Goal: Use online tool/utility

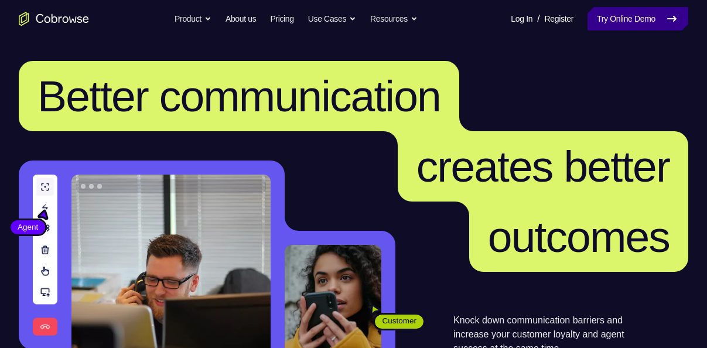
click at [595, 18] on link "Try Online Demo" at bounding box center [637, 18] width 101 height 23
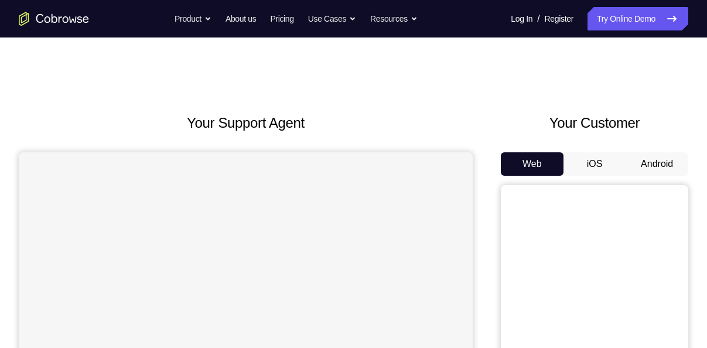
click at [664, 164] on button "Android" at bounding box center [656, 163] width 63 height 23
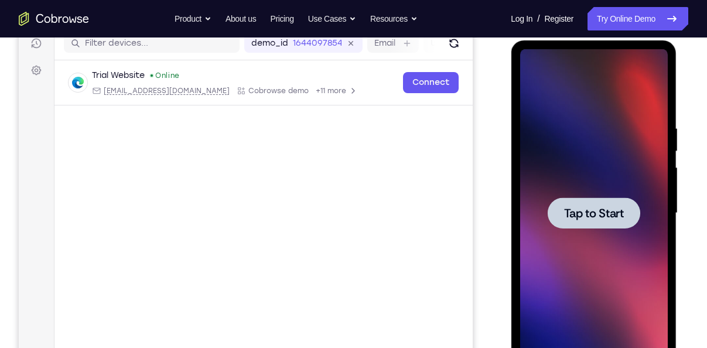
click at [609, 215] on span "Tap to Start" at bounding box center [593, 213] width 60 height 12
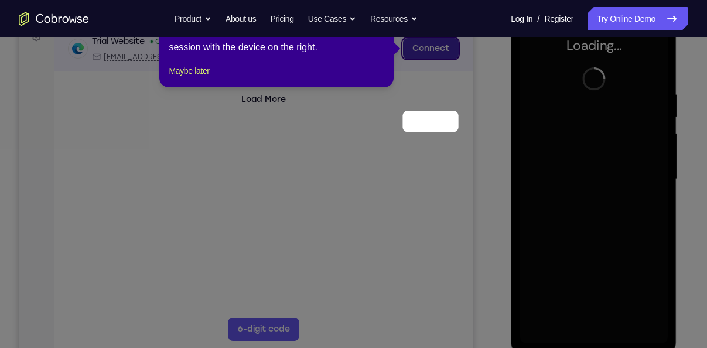
scroll to position [114, 0]
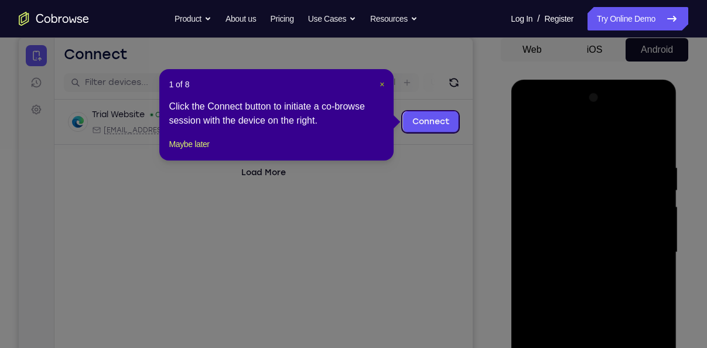
click at [381, 84] on span "×" at bounding box center [381, 84] width 5 height 9
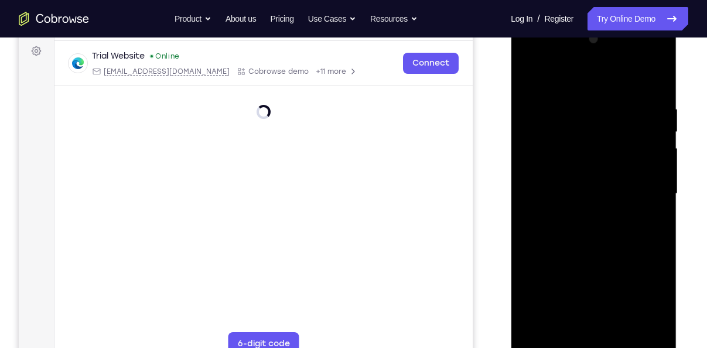
scroll to position [176, 0]
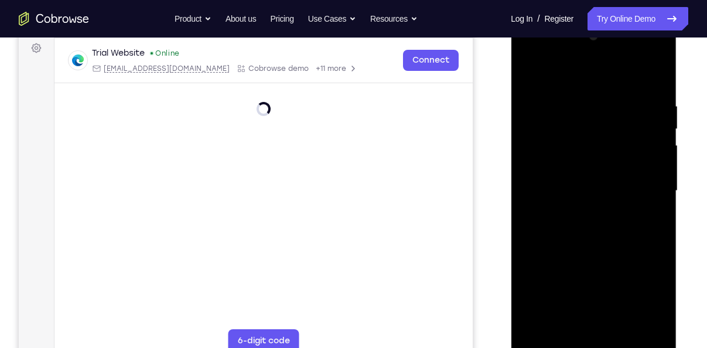
click at [593, 342] on div at bounding box center [593, 191] width 148 height 328
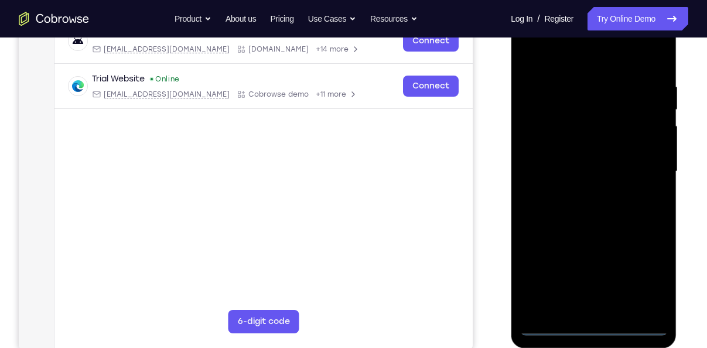
scroll to position [196, 0]
click at [593, 326] on div at bounding box center [593, 171] width 148 height 328
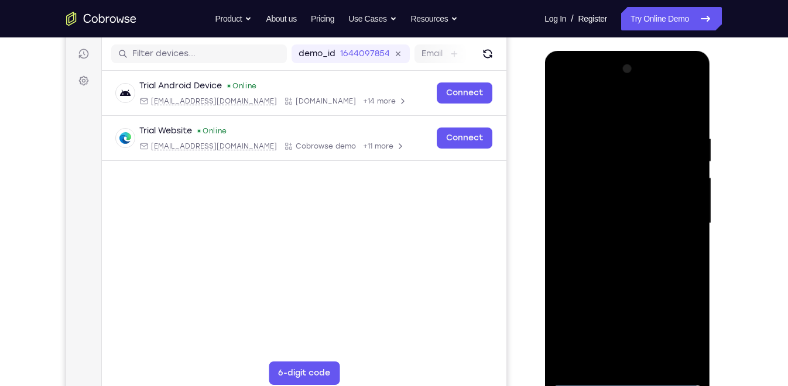
scroll to position [139, 0]
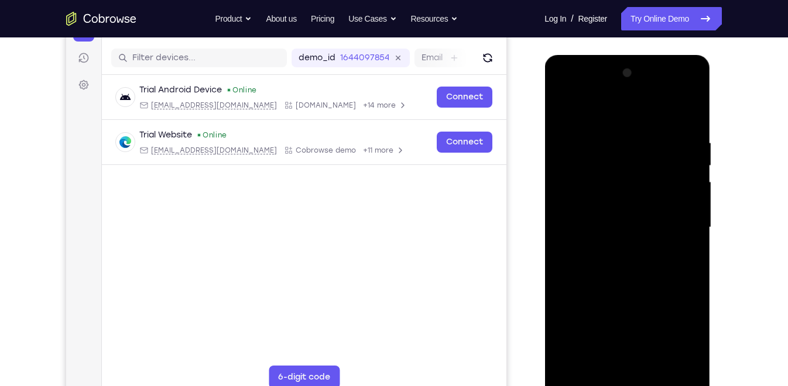
click at [676, 337] on div at bounding box center [627, 228] width 148 height 328
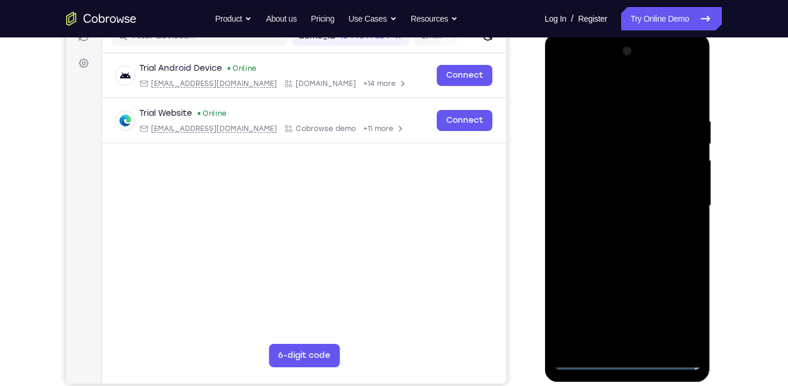
scroll to position [162, 0]
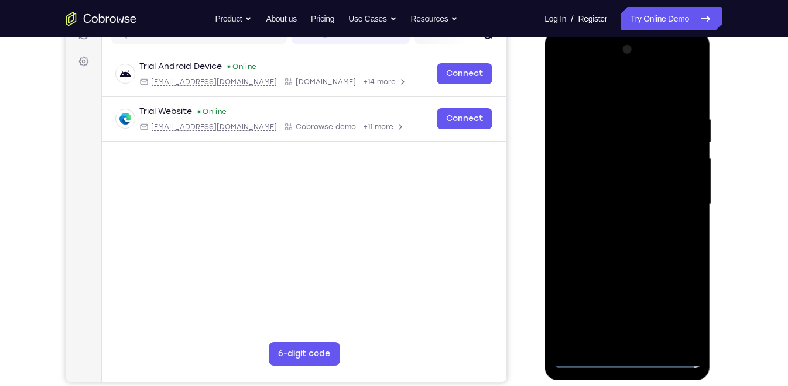
click at [594, 95] on div at bounding box center [627, 204] width 148 height 328
click at [679, 196] on div at bounding box center [627, 204] width 148 height 328
click at [616, 223] on div at bounding box center [627, 204] width 148 height 328
click at [622, 196] on div at bounding box center [627, 204] width 148 height 328
click at [628, 169] on div at bounding box center [627, 204] width 148 height 328
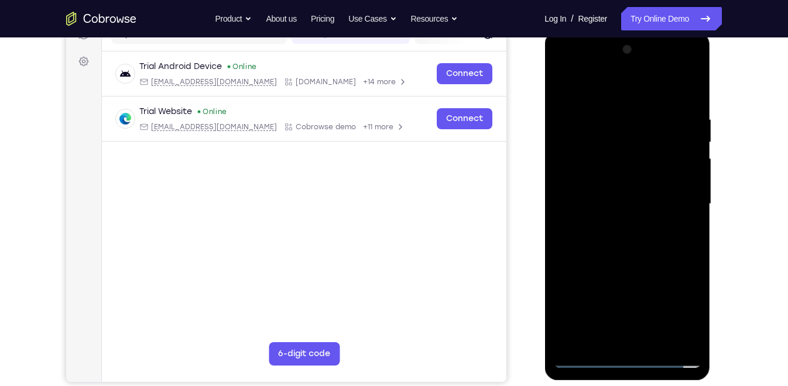
click at [628, 204] on div at bounding box center [627, 204] width 148 height 328
click at [635, 241] on div at bounding box center [627, 204] width 148 height 328
click at [635, 251] on div at bounding box center [627, 204] width 148 height 328
click at [693, 88] on div at bounding box center [627, 204] width 148 height 328
drag, startPoint x: 625, startPoint y: 160, endPoint x: 645, endPoint y: 284, distance: 125.1
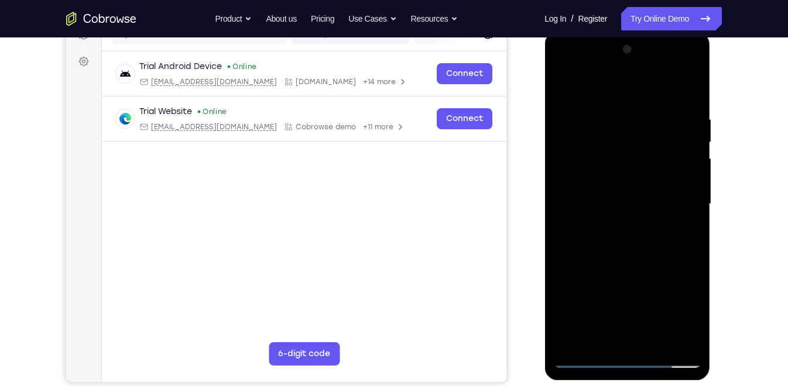
click at [645, 284] on div at bounding box center [627, 204] width 148 height 328
drag, startPoint x: 629, startPoint y: 152, endPoint x: 644, endPoint y: 382, distance: 230.0
click at [641, 347] on div at bounding box center [628, 206] width 166 height 349
click at [574, 340] on div at bounding box center [627, 204] width 148 height 328
click at [656, 339] on div at bounding box center [627, 204] width 148 height 328
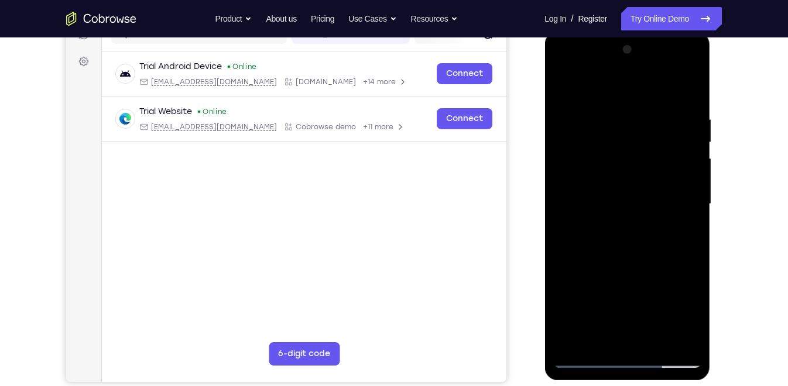
click at [633, 266] on div at bounding box center [627, 204] width 148 height 328
click at [634, 263] on div at bounding box center [627, 204] width 148 height 328
click at [568, 87] on div at bounding box center [627, 204] width 148 height 328
click at [628, 180] on div at bounding box center [627, 204] width 148 height 328
click at [580, 167] on div at bounding box center [627, 204] width 148 height 328
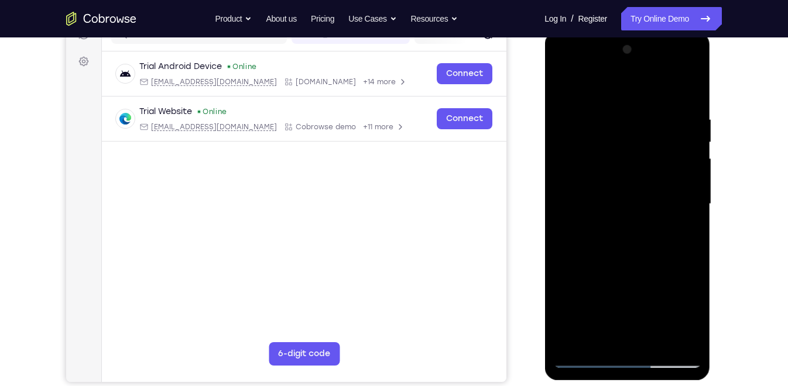
click at [559, 87] on div at bounding box center [627, 204] width 148 height 328
click at [610, 287] on div at bounding box center [627, 204] width 148 height 328
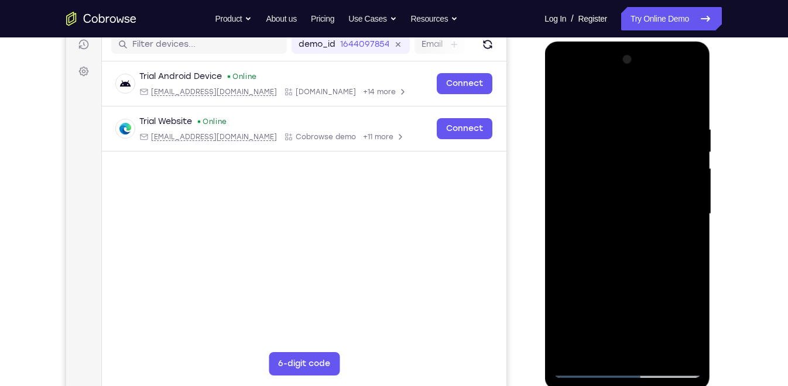
scroll to position [149, 0]
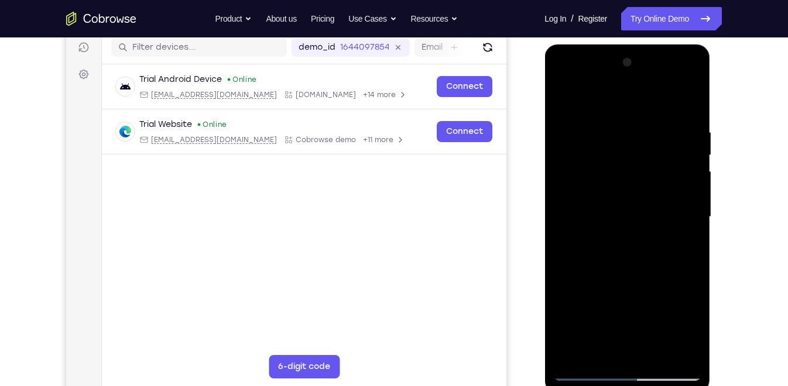
click at [600, 97] on div at bounding box center [627, 217] width 148 height 328
click at [632, 181] on div at bounding box center [627, 217] width 148 height 328
click at [564, 96] on div at bounding box center [627, 217] width 148 height 328
click at [677, 180] on div at bounding box center [627, 217] width 148 height 328
click at [565, 100] on div at bounding box center [627, 217] width 148 height 328
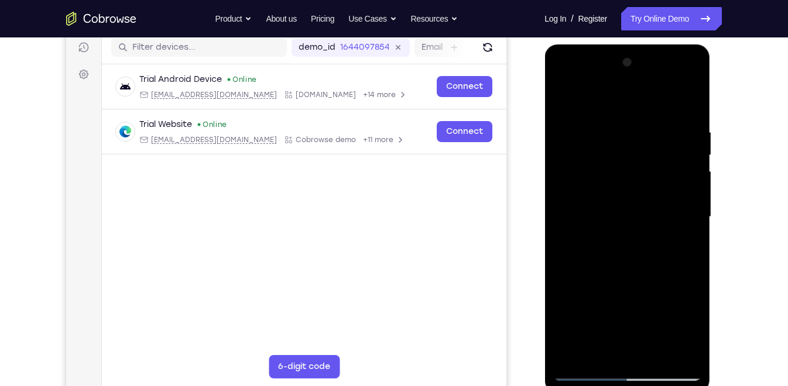
click at [565, 100] on div at bounding box center [627, 217] width 148 height 328
click at [565, 101] on div at bounding box center [627, 217] width 148 height 328
click at [694, 244] on div at bounding box center [627, 217] width 148 height 328
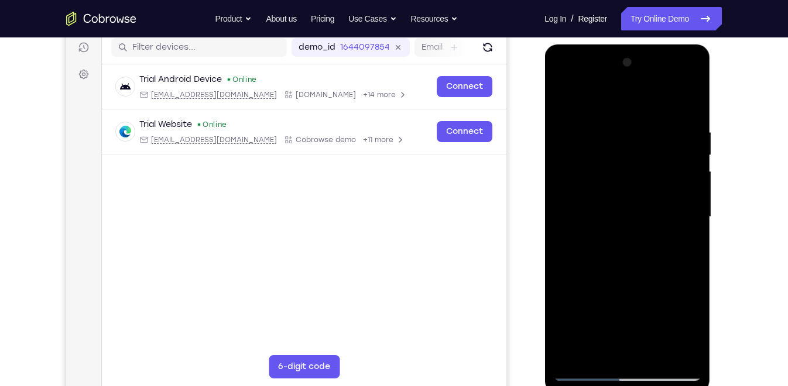
click at [694, 244] on div at bounding box center [627, 217] width 148 height 328
click at [614, 118] on div at bounding box center [627, 217] width 148 height 328
click at [676, 295] on div at bounding box center [627, 217] width 148 height 328
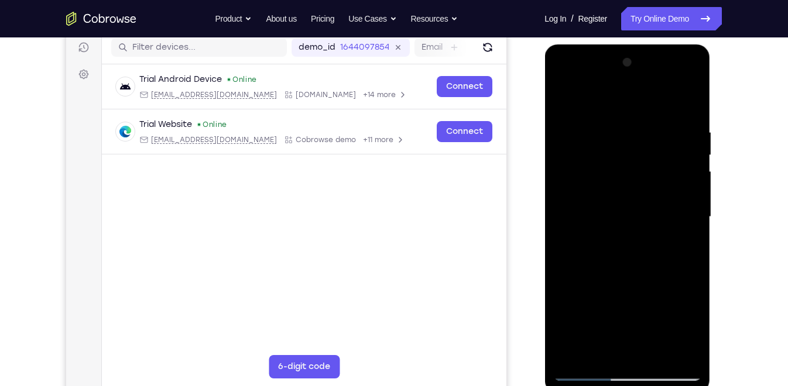
click at [676, 347] on div at bounding box center [627, 217] width 148 height 328
click at [611, 195] on div at bounding box center [627, 217] width 148 height 328
click at [686, 101] on div at bounding box center [627, 217] width 148 height 328
click at [682, 347] on div at bounding box center [627, 217] width 148 height 328
click at [694, 98] on div at bounding box center [627, 217] width 148 height 328
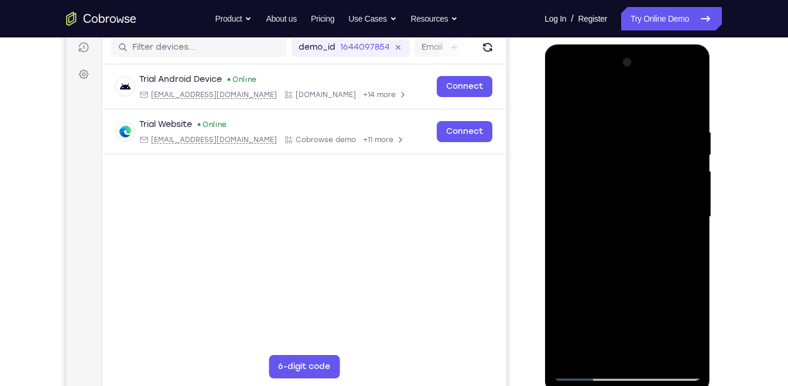
click at [632, 275] on div at bounding box center [627, 217] width 148 height 328
click at [690, 347] on div at bounding box center [627, 217] width 148 height 328
click at [636, 321] on div at bounding box center [627, 217] width 148 height 328
click at [659, 347] on div at bounding box center [627, 217] width 148 height 328
drag, startPoint x: 638, startPoint y: 249, endPoint x: 655, endPoint y: 173, distance: 77.4
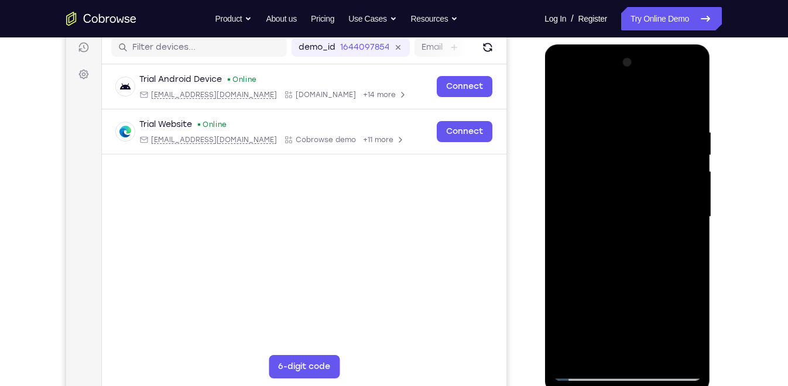
click at [655, 173] on div at bounding box center [627, 217] width 148 height 328
drag, startPoint x: 654, startPoint y: 275, endPoint x: 675, endPoint y: 177, distance: 100.6
click at [675, 177] on div at bounding box center [627, 217] width 148 height 328
drag, startPoint x: 647, startPoint y: 274, endPoint x: 663, endPoint y: 173, distance: 102.0
click at [663, 173] on div at bounding box center [627, 217] width 148 height 328
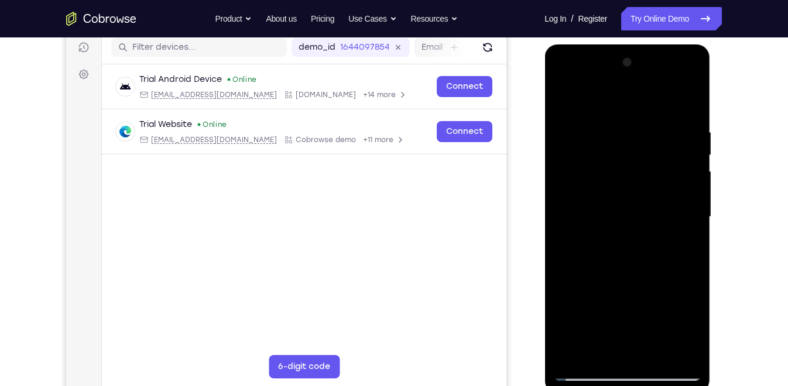
drag, startPoint x: 652, startPoint y: 258, endPoint x: 663, endPoint y: 158, distance: 101.3
click at [663, 158] on div at bounding box center [627, 217] width 148 height 328
drag, startPoint x: 645, startPoint y: 274, endPoint x: 659, endPoint y: 172, distance: 103.4
click at [659, 172] on div at bounding box center [627, 217] width 148 height 328
drag, startPoint x: 645, startPoint y: 189, endPoint x: 667, endPoint y: 420, distance: 232.4
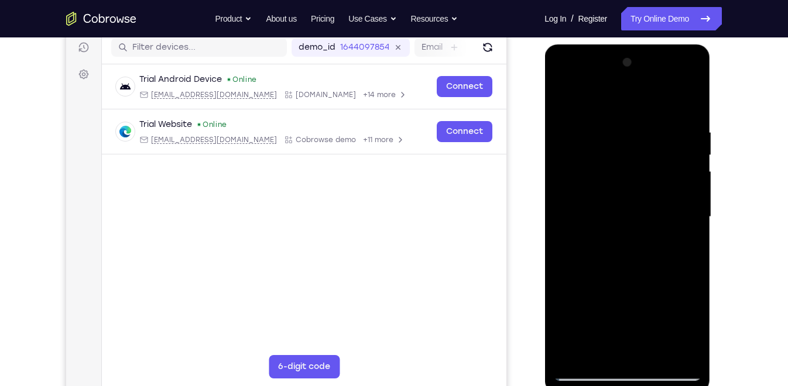
click at [667, 347] on html "Online web based iOS Simulators and Android Emulators. Run iPhone, iPad, Mobile…" at bounding box center [628, 220] width 167 height 351
click at [685, 347] on div at bounding box center [627, 217] width 148 height 328
click at [605, 190] on div at bounding box center [627, 217] width 148 height 328
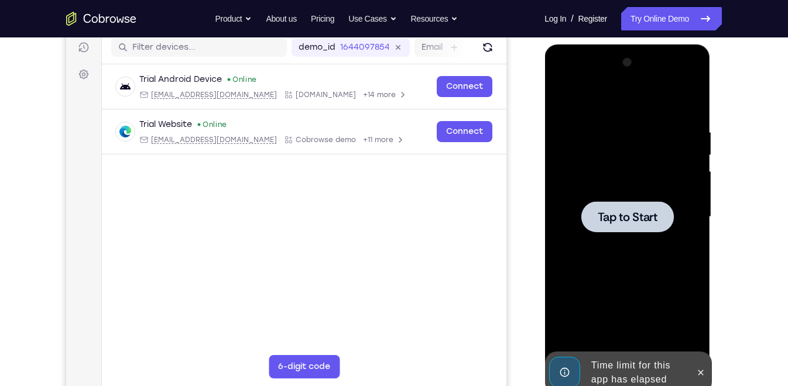
click at [644, 186] on div at bounding box center [627, 217] width 148 height 328
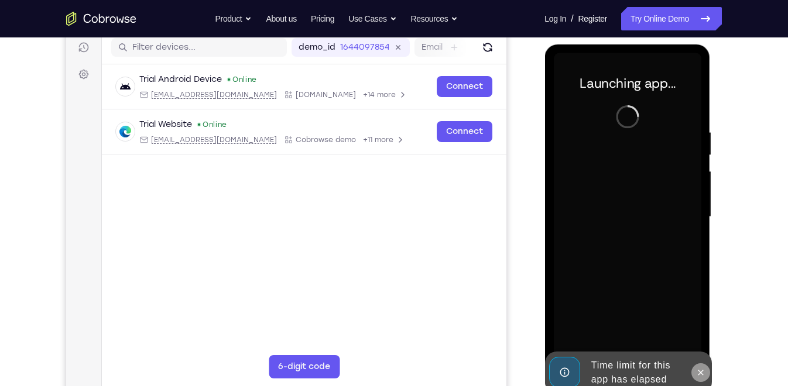
click at [703, 347] on icon at bounding box center [700, 372] width 9 height 9
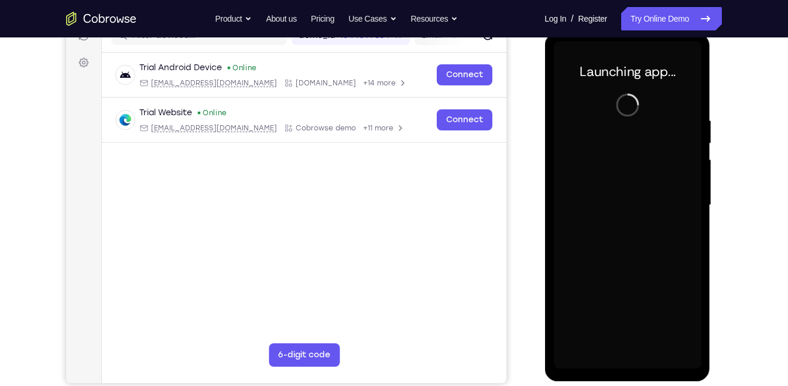
scroll to position [162, 0]
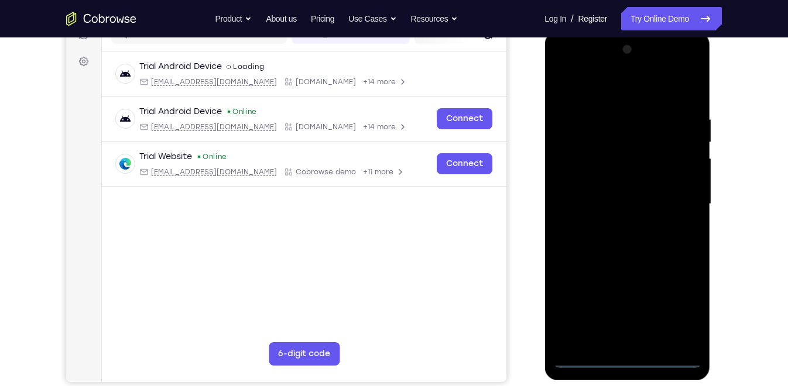
click at [625, 347] on div at bounding box center [627, 204] width 148 height 328
click at [672, 309] on div at bounding box center [627, 204] width 148 height 328
click at [601, 94] on div at bounding box center [627, 204] width 148 height 328
click at [677, 197] on div at bounding box center [627, 204] width 148 height 328
click at [618, 224] on div at bounding box center [627, 204] width 148 height 328
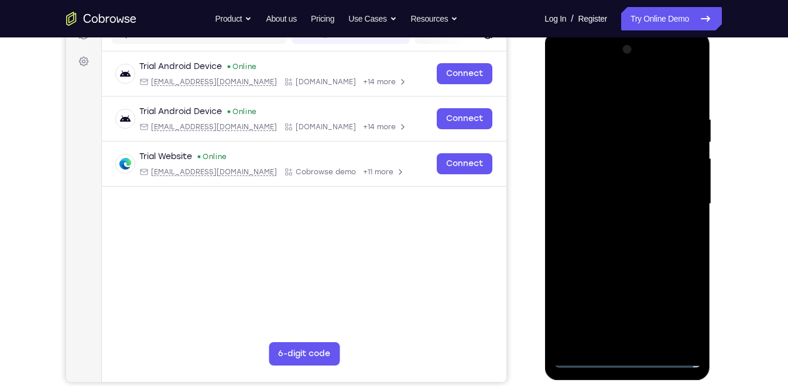
click at [598, 190] on div at bounding box center [627, 204] width 148 height 328
click at [601, 181] on div at bounding box center [627, 204] width 148 height 328
click at [607, 200] on div at bounding box center [627, 204] width 148 height 328
click at [635, 239] on div at bounding box center [627, 204] width 148 height 328
click at [656, 87] on div at bounding box center [627, 204] width 148 height 328
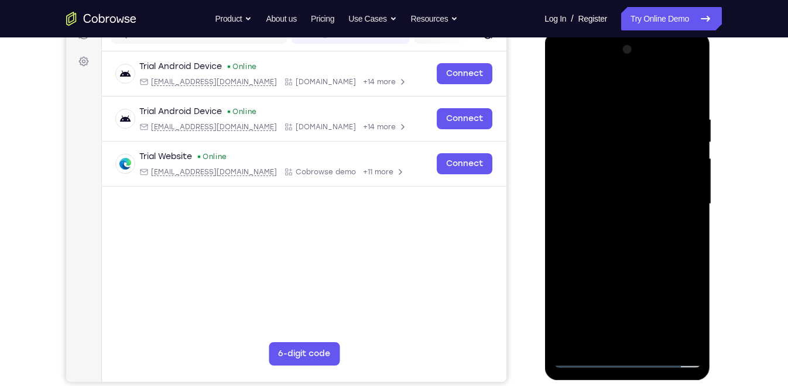
click at [645, 105] on div at bounding box center [627, 204] width 148 height 328
click at [650, 246] on div at bounding box center [627, 204] width 148 height 328
drag, startPoint x: 652, startPoint y: 292, endPoint x: 650, endPoint y: 281, distance: 10.7
click at [650, 281] on div at bounding box center [627, 204] width 148 height 328
click at [604, 111] on div at bounding box center [627, 204] width 148 height 328
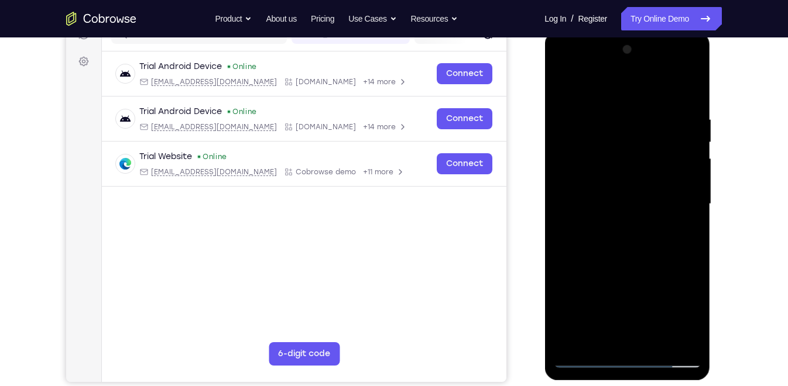
click at [673, 334] on div at bounding box center [627, 204] width 148 height 328
click at [690, 279] on div at bounding box center [627, 204] width 148 height 328
click at [688, 93] on div at bounding box center [627, 204] width 148 height 328
drag, startPoint x: 682, startPoint y: 109, endPoint x: 598, endPoint y: 116, distance: 83.4
click at [598, 116] on div at bounding box center [627, 204] width 148 height 328
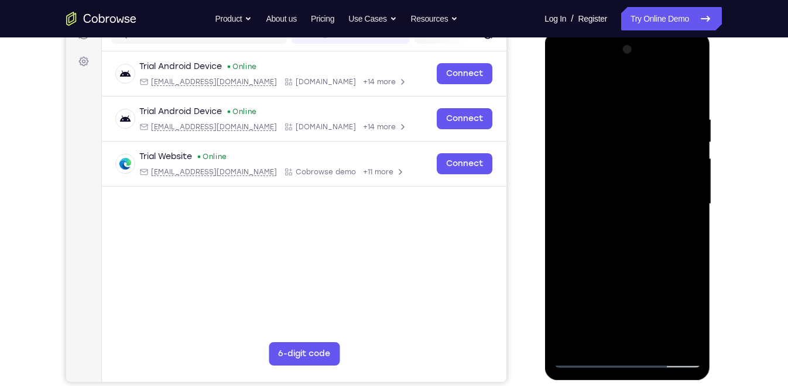
drag, startPoint x: 665, startPoint y: 105, endPoint x: 614, endPoint y: 119, distance: 53.3
click at [614, 119] on div at bounding box center [627, 204] width 148 height 328
drag, startPoint x: 642, startPoint y: 138, endPoint x: 649, endPoint y: 179, distance: 41.5
click at [649, 179] on div at bounding box center [627, 204] width 148 height 328
drag, startPoint x: 670, startPoint y: 119, endPoint x: 614, endPoint y: 129, distance: 57.8
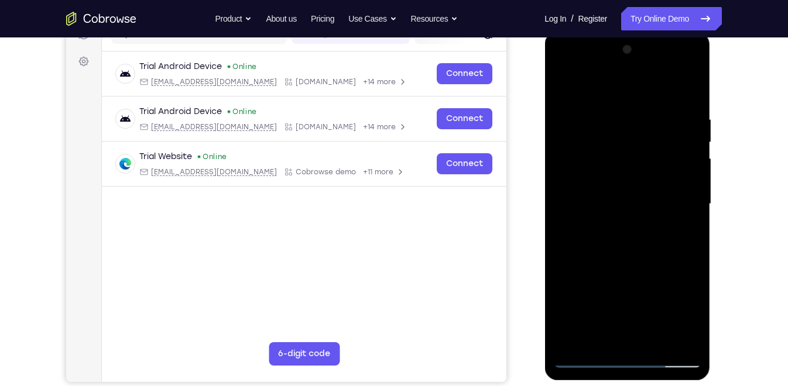
click at [614, 129] on div at bounding box center [627, 204] width 148 height 328
drag, startPoint x: 666, startPoint y: 117, endPoint x: 614, endPoint y: 127, distance: 53.1
click at [614, 127] on div at bounding box center [627, 204] width 148 height 328
drag, startPoint x: 676, startPoint y: 121, endPoint x: 626, endPoint y: 129, distance: 51.0
click at [626, 129] on div at bounding box center [627, 204] width 148 height 328
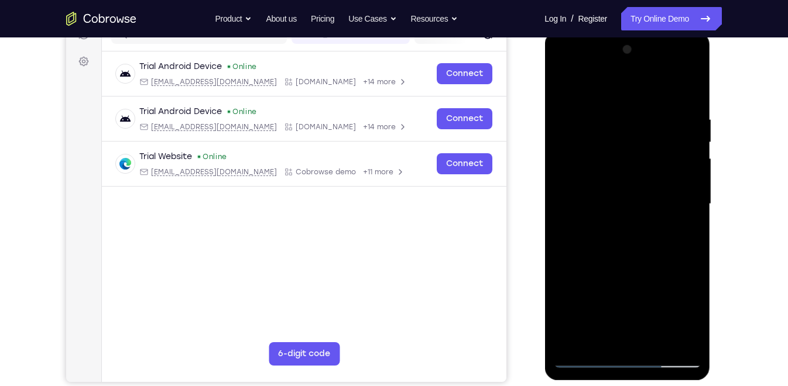
drag, startPoint x: 675, startPoint y: 115, endPoint x: 546, endPoint y: 126, distance: 129.3
click at [546, 126] on div at bounding box center [628, 206] width 166 height 349
drag, startPoint x: 677, startPoint y: 129, endPoint x: 620, endPoint y: 135, distance: 57.2
click at [620, 135] on div at bounding box center [627, 204] width 148 height 328
drag, startPoint x: 669, startPoint y: 125, endPoint x: 606, endPoint y: 131, distance: 63.5
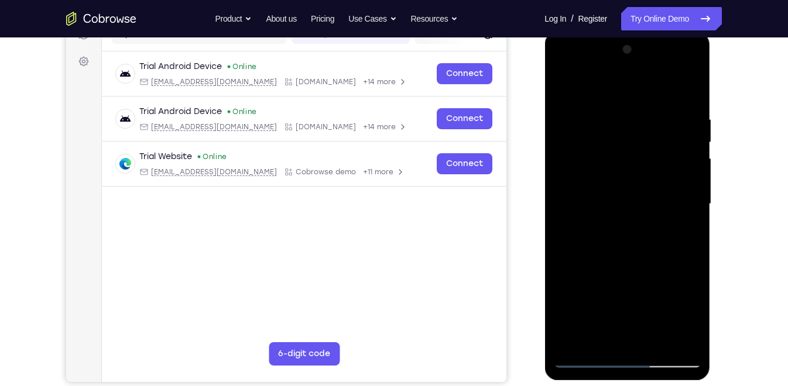
click at [606, 131] on div at bounding box center [627, 204] width 148 height 328
click at [682, 339] on div at bounding box center [627, 204] width 148 height 328
drag, startPoint x: 650, startPoint y: 237, endPoint x: 652, endPoint y: 191, distance: 46.3
click at [652, 191] on div at bounding box center [627, 204] width 148 height 328
drag, startPoint x: 639, startPoint y: 268, endPoint x: 644, endPoint y: 117, distance: 150.6
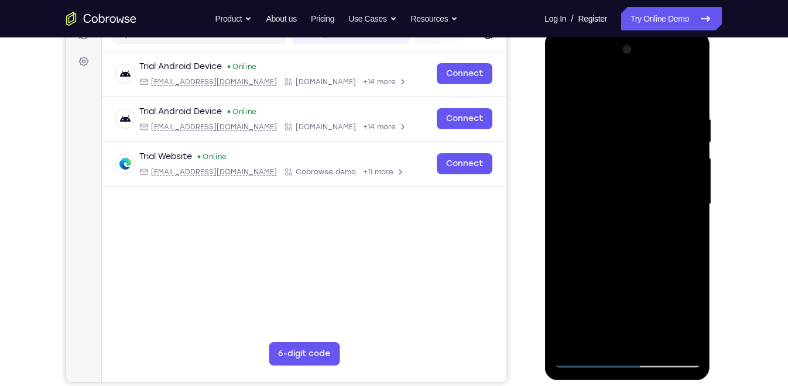
click at [644, 117] on div at bounding box center [627, 204] width 148 height 328
drag, startPoint x: 625, startPoint y: 180, endPoint x: 650, endPoint y: 274, distance: 97.4
click at [650, 274] on div at bounding box center [627, 204] width 148 height 328
click at [608, 162] on div at bounding box center [627, 204] width 148 height 328
click at [645, 241] on div at bounding box center [627, 204] width 148 height 328
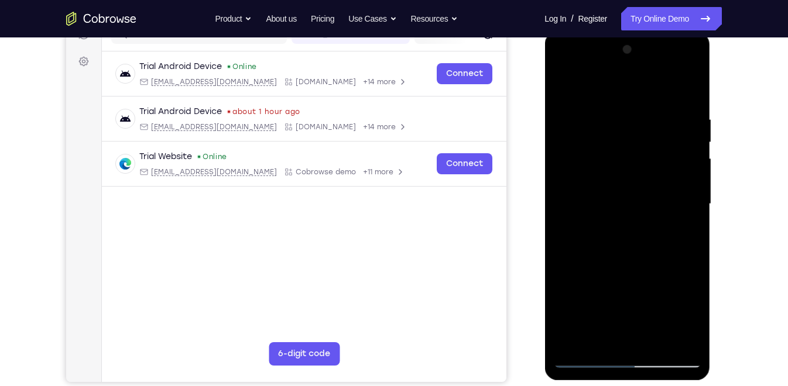
drag, startPoint x: 633, startPoint y: 273, endPoint x: 645, endPoint y: 139, distance: 134.0
click at [645, 139] on div at bounding box center [627, 204] width 148 height 328
drag, startPoint x: 632, startPoint y: 211, endPoint x: 636, endPoint y: 169, distance: 42.3
click at [636, 169] on div at bounding box center [627, 204] width 148 height 328
drag, startPoint x: 635, startPoint y: 167, endPoint x: 637, endPoint y: 252, distance: 84.9
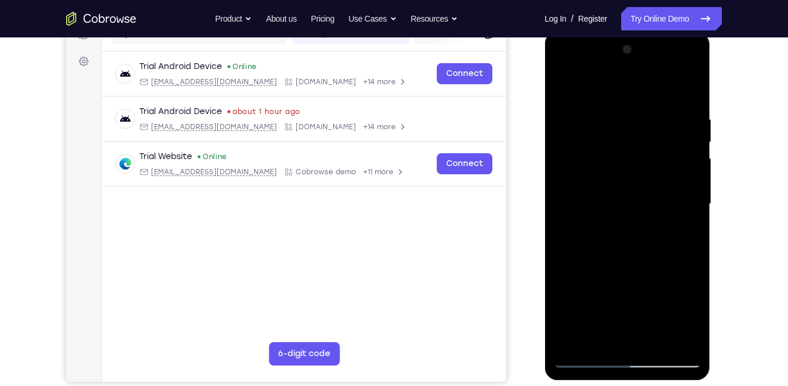
click at [637, 252] on div at bounding box center [627, 204] width 148 height 328
click at [683, 172] on div at bounding box center [627, 204] width 148 height 328
drag, startPoint x: 638, startPoint y: 280, endPoint x: 649, endPoint y: 242, distance: 39.5
click at [649, 242] on div at bounding box center [627, 204] width 148 height 328
drag, startPoint x: 668, startPoint y: 258, endPoint x: 683, endPoint y: 212, distance: 48.9
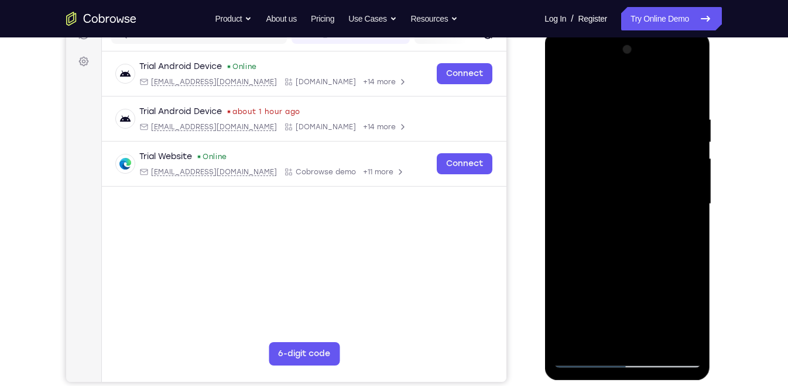
click at [683, 212] on div at bounding box center [627, 204] width 148 height 328
click at [579, 170] on div at bounding box center [627, 204] width 148 height 328
drag, startPoint x: 615, startPoint y: 160, endPoint x: 612, endPoint y: 223, distance: 62.1
click at [612, 223] on div at bounding box center [627, 204] width 148 height 328
click at [695, 196] on div at bounding box center [627, 204] width 148 height 328
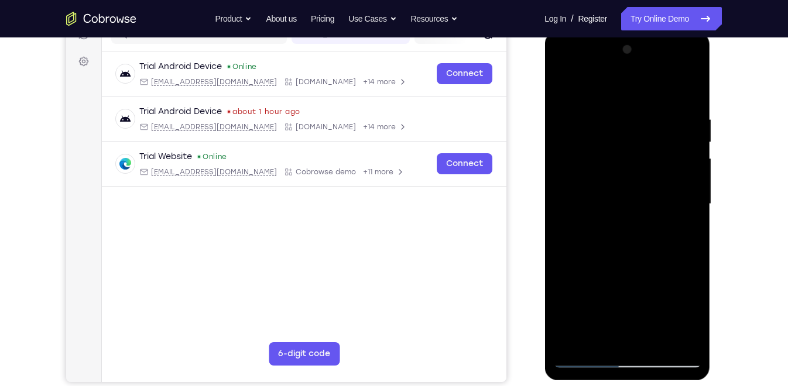
click at [695, 196] on div at bounding box center [627, 204] width 148 height 328
drag, startPoint x: 633, startPoint y: 287, endPoint x: 642, endPoint y: 136, distance: 151.4
click at [642, 136] on div at bounding box center [627, 204] width 148 height 328
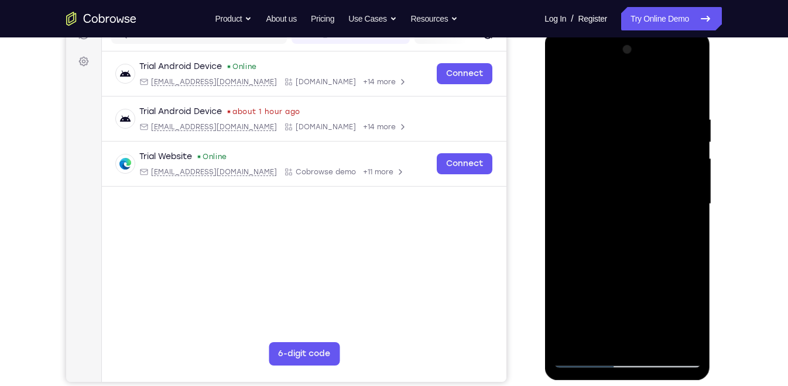
drag, startPoint x: 635, startPoint y: 286, endPoint x: 635, endPoint y: 175, distance: 110.7
click at [635, 175] on div at bounding box center [627, 204] width 148 height 328
click at [564, 83] on div at bounding box center [627, 204] width 148 height 328
click at [635, 232] on div at bounding box center [627, 204] width 148 height 328
drag, startPoint x: 639, startPoint y: 176, endPoint x: 643, endPoint y: 241, distance: 65.1
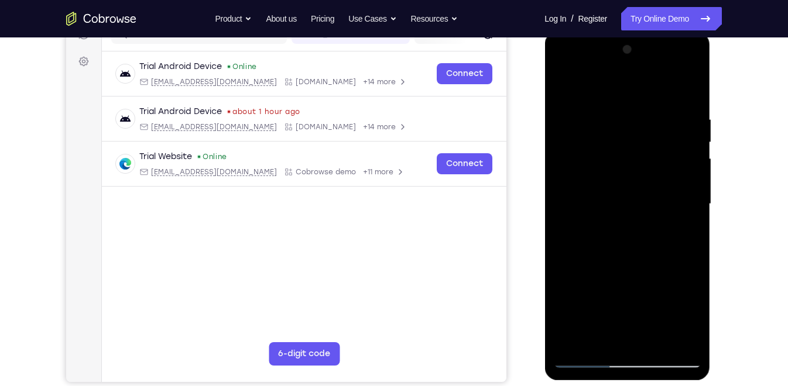
click at [643, 241] on div at bounding box center [627, 204] width 148 height 328
click at [563, 84] on div at bounding box center [627, 204] width 148 height 328
drag, startPoint x: 642, startPoint y: 252, endPoint x: 645, endPoint y: 131, distance: 121.8
click at [645, 131] on div at bounding box center [627, 204] width 148 height 328
click at [663, 180] on div at bounding box center [627, 204] width 148 height 328
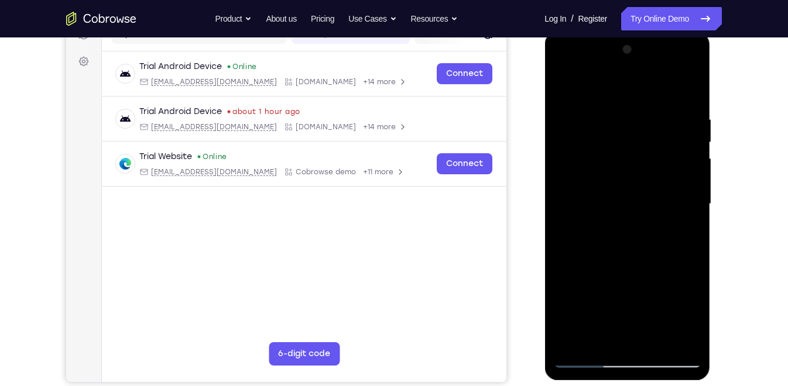
drag, startPoint x: 653, startPoint y: 150, endPoint x: 670, endPoint y: 293, distance: 143.3
click at [670, 293] on div at bounding box center [627, 204] width 148 height 328
drag, startPoint x: 650, startPoint y: 304, endPoint x: 649, endPoint y: 156, distance: 148.1
drag, startPoint x: 649, startPoint y: 156, endPoint x: 675, endPoint y: 268, distance: 114.3
click at [675, 268] on div at bounding box center [627, 204] width 148 height 328
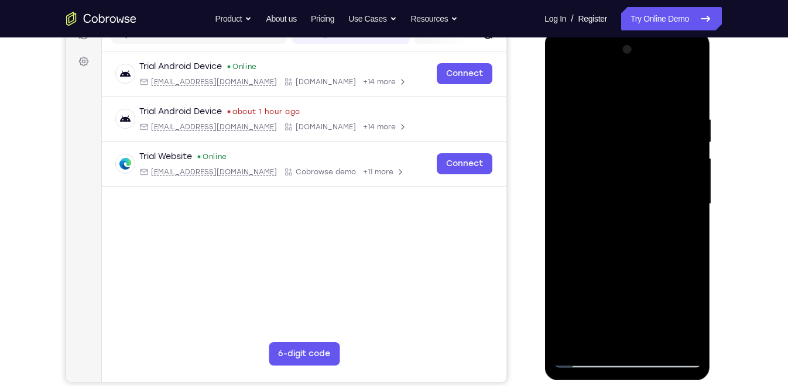
drag, startPoint x: 675, startPoint y: 268, endPoint x: 669, endPoint y: 214, distance: 53.6
drag, startPoint x: 669, startPoint y: 214, endPoint x: 682, endPoint y: 84, distance: 130.6
click at [682, 84] on div at bounding box center [627, 204] width 148 height 328
click at [560, 83] on div at bounding box center [627, 204] width 148 height 328
click at [564, 82] on div at bounding box center [627, 204] width 148 height 328
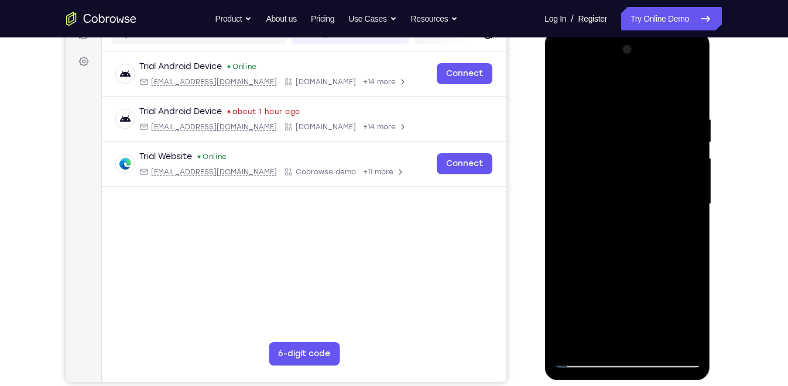
click at [563, 87] on div at bounding box center [627, 204] width 148 height 328
drag, startPoint x: 655, startPoint y: 261, endPoint x: 668, endPoint y: 125, distance: 136.5
click at [668, 125] on div at bounding box center [627, 204] width 148 height 328
click at [592, 251] on div at bounding box center [627, 204] width 148 height 328
drag, startPoint x: 650, startPoint y: 220, endPoint x: 662, endPoint y: 281, distance: 62.6
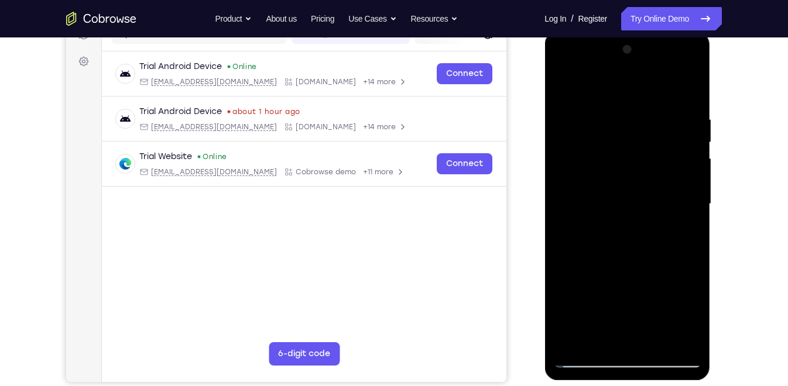
click at [662, 281] on div at bounding box center [627, 204] width 148 height 328
drag, startPoint x: 676, startPoint y: 203, endPoint x: 682, endPoint y: 224, distance: 21.3
click at [682, 224] on div at bounding box center [627, 204] width 148 height 328
click at [694, 206] on div at bounding box center [627, 204] width 148 height 328
click at [694, 203] on div at bounding box center [627, 204] width 148 height 328
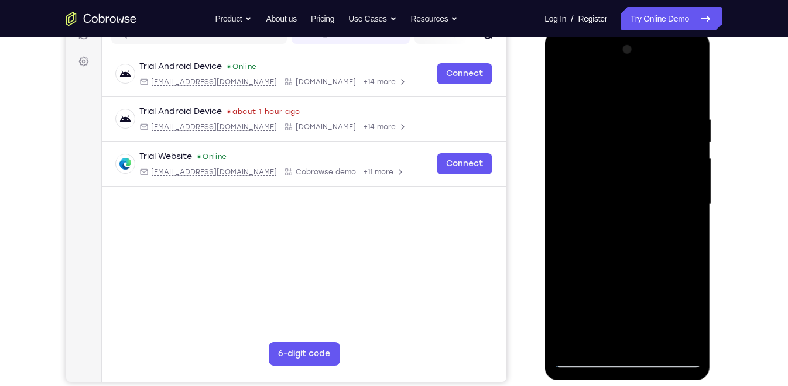
click at [694, 203] on div at bounding box center [627, 204] width 148 height 328
click at [561, 87] on div at bounding box center [627, 204] width 148 height 328
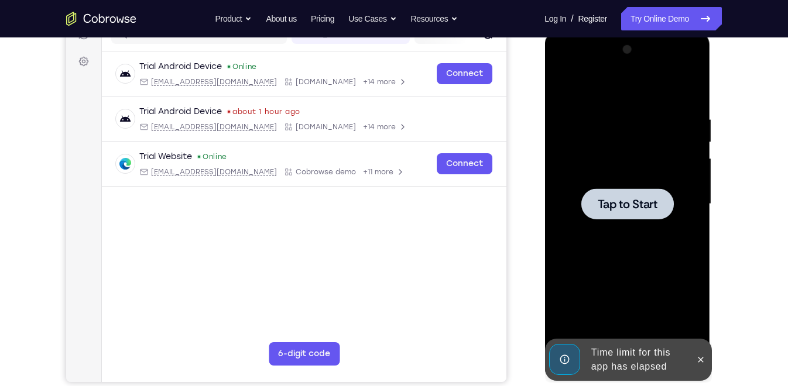
click at [645, 195] on div at bounding box center [627, 204] width 93 height 31
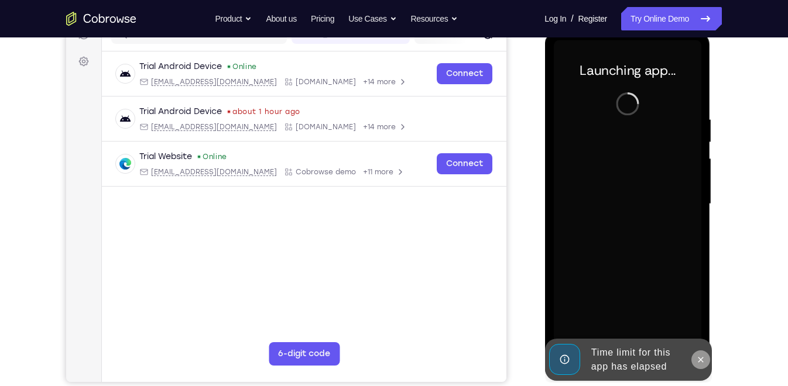
click at [704, 347] on icon at bounding box center [700, 359] width 9 height 9
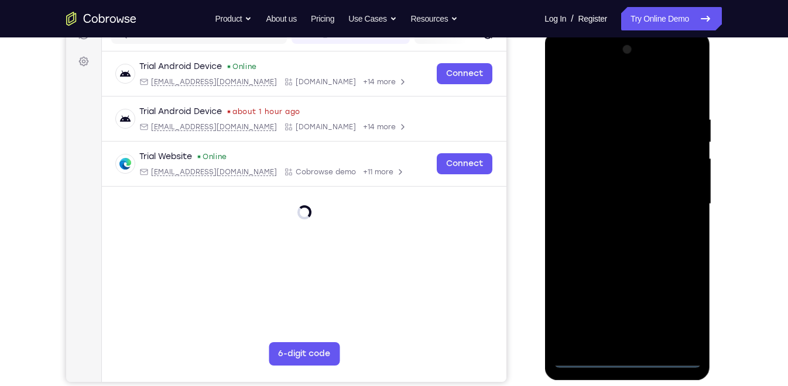
click at [629, 347] on div at bounding box center [627, 204] width 148 height 328
click at [684, 310] on div at bounding box center [627, 204] width 148 height 328
click at [569, 127] on div at bounding box center [627, 204] width 148 height 328
click at [679, 69] on div at bounding box center [627, 204] width 148 height 328
click at [566, 65] on div at bounding box center [627, 204] width 148 height 328
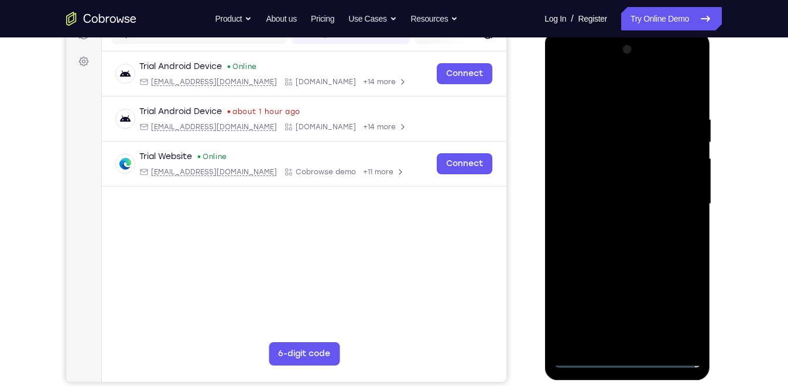
click at [677, 200] on div at bounding box center [627, 204] width 148 height 328
click at [619, 223] on div at bounding box center [627, 204] width 148 height 328
click at [620, 225] on div at bounding box center [627, 204] width 148 height 328
click at [610, 197] on div at bounding box center [627, 204] width 148 height 328
click at [610, 184] on div at bounding box center [627, 204] width 148 height 328
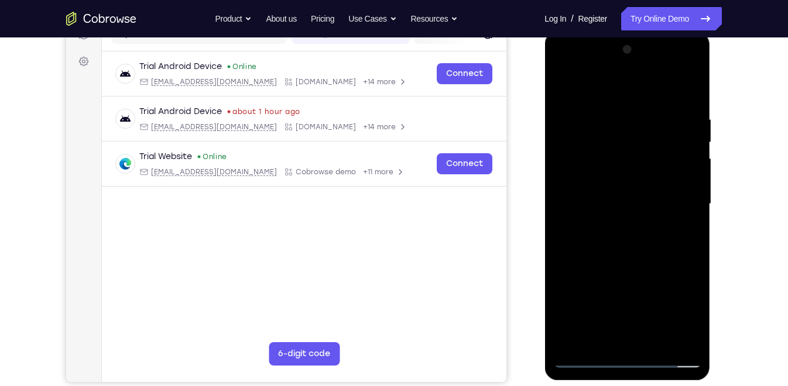
click at [604, 199] on div at bounding box center [627, 204] width 148 height 328
click at [640, 250] on div at bounding box center [627, 204] width 148 height 328
click at [680, 341] on div at bounding box center [627, 204] width 148 height 328
click at [657, 86] on div at bounding box center [627, 204] width 148 height 328
click at [644, 108] on div at bounding box center [627, 204] width 148 height 328
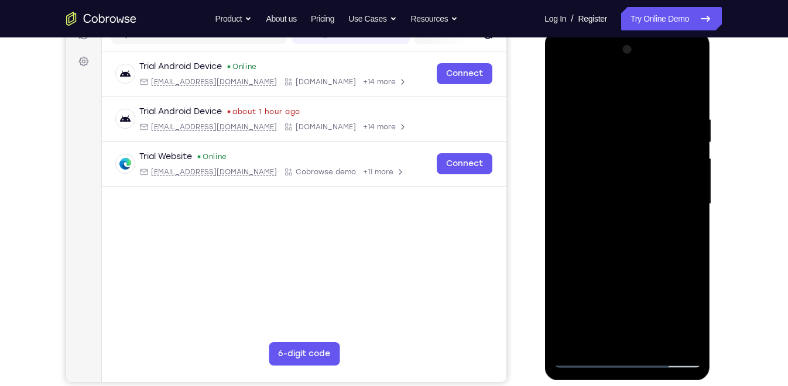
click at [680, 272] on div at bounding box center [627, 204] width 148 height 328
drag, startPoint x: 642, startPoint y: 295, endPoint x: 655, endPoint y: 152, distance: 143.5
click at [655, 152] on div at bounding box center [627, 204] width 148 height 328
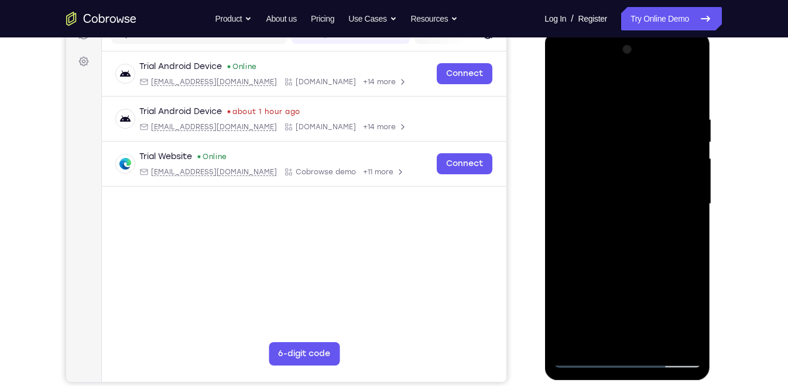
click at [565, 85] on div at bounding box center [627, 204] width 148 height 328
click at [583, 308] on div at bounding box center [627, 204] width 148 height 328
drag, startPoint x: 669, startPoint y: 186, endPoint x: 684, endPoint y: 249, distance: 65.0
click at [684, 249] on div at bounding box center [627, 204] width 148 height 328
click at [693, 98] on div at bounding box center [627, 204] width 148 height 328
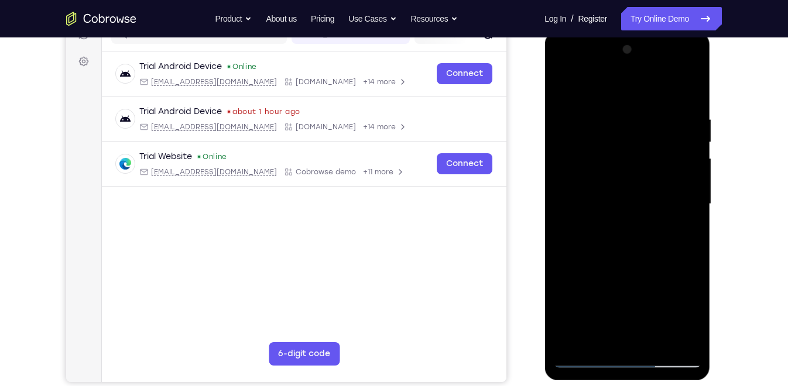
click at [699, 227] on div at bounding box center [627, 204] width 148 height 328
drag, startPoint x: 649, startPoint y: 180, endPoint x: 657, endPoint y: 221, distance: 41.2
click at [657, 221] on div at bounding box center [627, 204] width 148 height 328
click at [696, 101] on div at bounding box center [627, 204] width 148 height 328
click at [649, 241] on div at bounding box center [627, 204] width 148 height 328
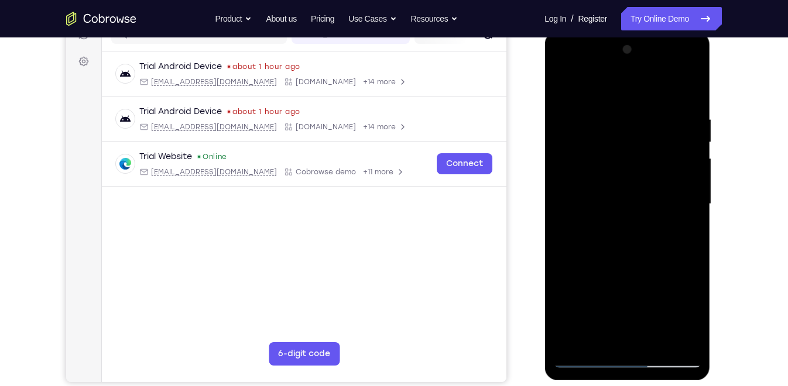
click at [645, 235] on div at bounding box center [627, 204] width 148 height 328
click at [618, 266] on div at bounding box center [627, 204] width 148 height 328
click at [686, 141] on div at bounding box center [627, 204] width 148 height 328
click at [547, 131] on div at bounding box center [628, 206] width 166 height 349
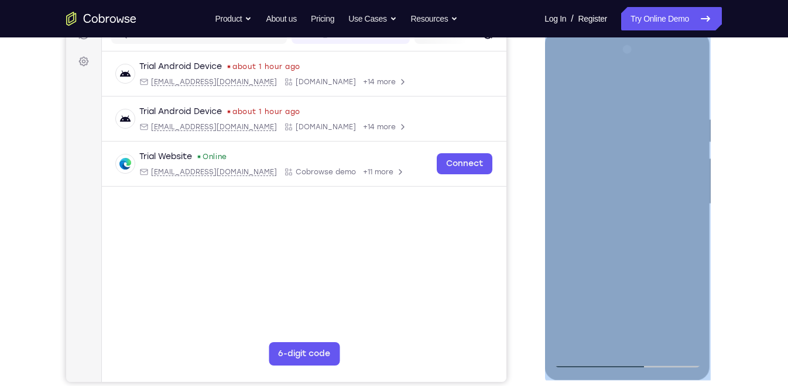
click at [547, 131] on div at bounding box center [628, 206] width 166 height 349
drag, startPoint x: 547, startPoint y: 131, endPoint x: 604, endPoint y: 92, distance: 69.2
click at [604, 92] on div at bounding box center [627, 204] width 148 height 328
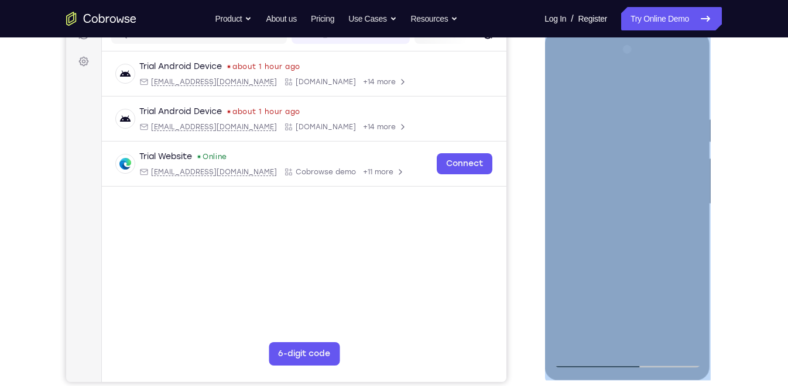
click at [565, 85] on div at bounding box center [627, 204] width 148 height 328
click at [699, 177] on div at bounding box center [627, 204] width 148 height 328
click at [693, 156] on div at bounding box center [627, 204] width 148 height 328
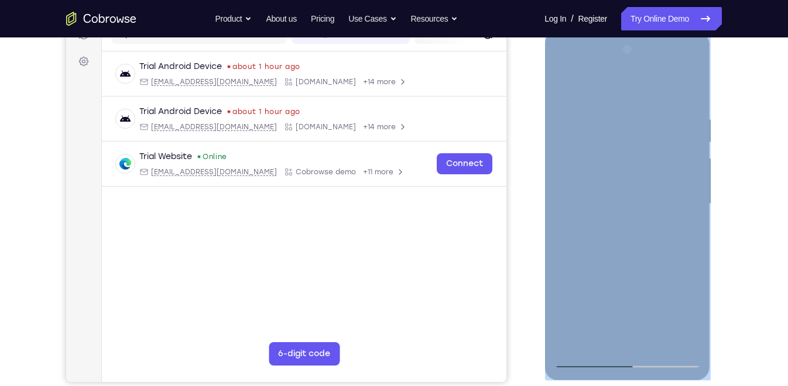
click at [669, 131] on div at bounding box center [627, 204] width 148 height 328
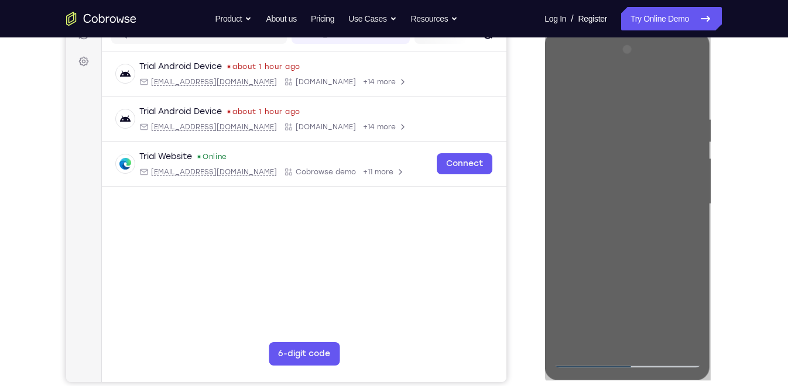
click at [706, 147] on div "Your Support Agent Your Customer Web iOS Android Next Steps We’d be happy to gi…" at bounding box center [393, 261] width 749 height 772
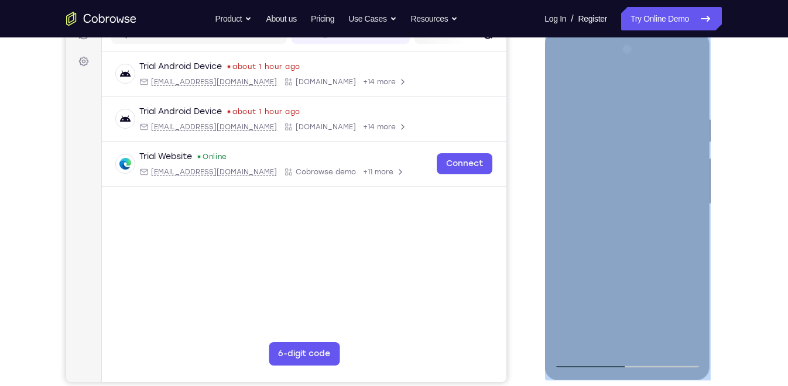
click at [621, 242] on div at bounding box center [627, 204] width 148 height 328
click at [692, 127] on div at bounding box center [627, 204] width 148 height 328
click at [669, 213] on div at bounding box center [627, 204] width 148 height 328
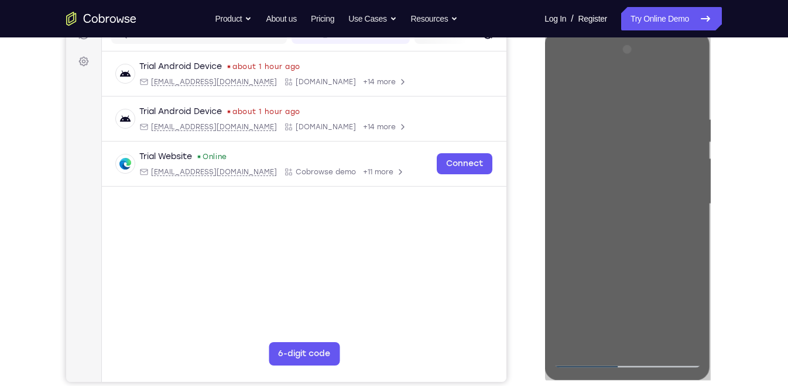
click at [706, 271] on div "Your Support Agent Your Customer Web iOS Android Next Steps We’d be happy to gi…" at bounding box center [393, 261] width 749 height 772
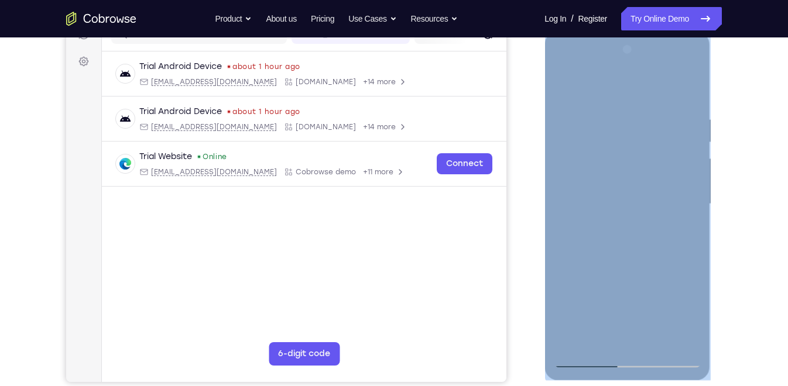
click at [692, 179] on div at bounding box center [627, 204] width 148 height 328
click at [694, 179] on div at bounding box center [627, 204] width 148 height 328
click at [566, 88] on div at bounding box center [627, 204] width 148 height 328
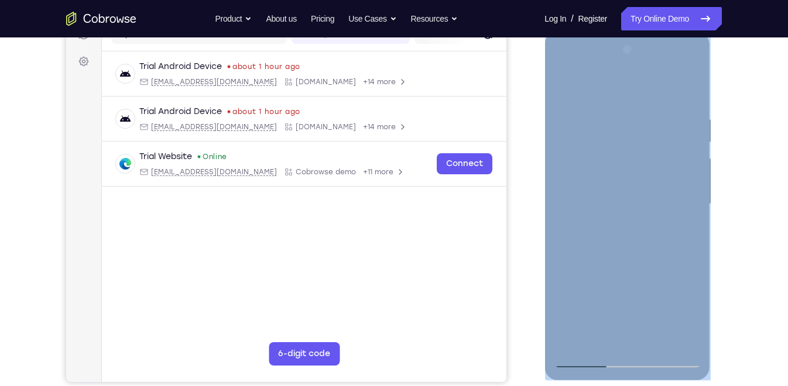
click at [683, 285] on div at bounding box center [627, 204] width 148 height 328
click at [689, 283] on div at bounding box center [627, 204] width 148 height 328
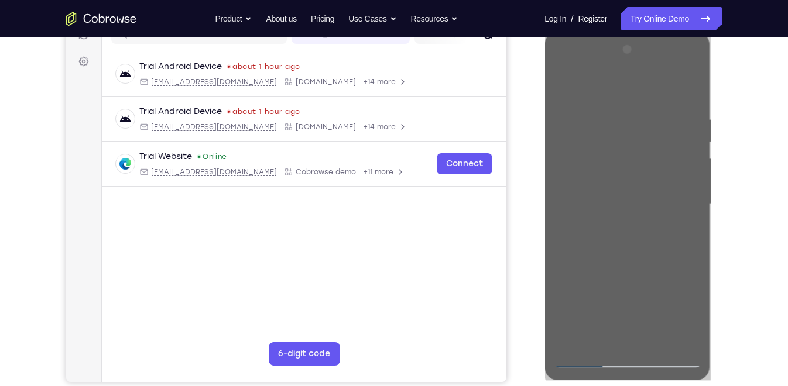
click at [706, 209] on div "Your Support Agent Your Customer Web iOS Android Next Steps We’d be happy to gi…" at bounding box center [393, 261] width 749 height 772
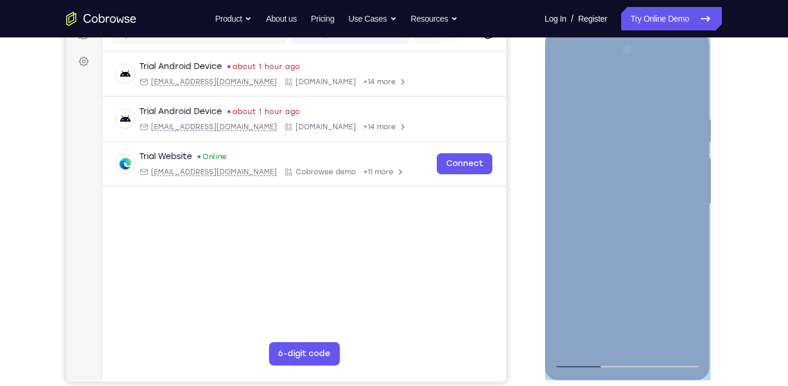
click at [660, 244] on div at bounding box center [627, 204] width 148 height 328
click at [694, 182] on div at bounding box center [627, 204] width 148 height 328
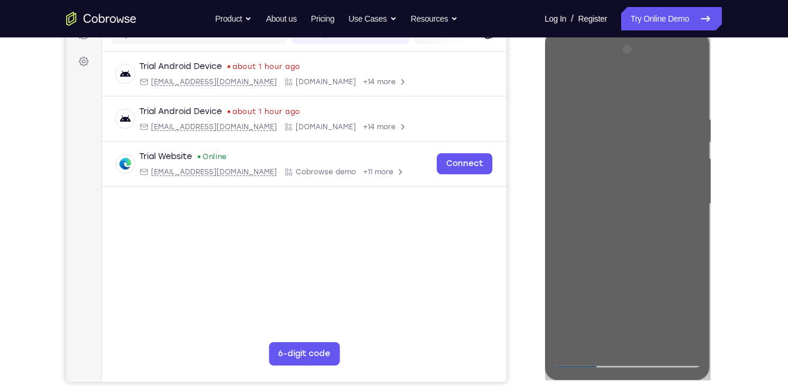
click at [706, 187] on div "Your Support Agent Your Customer Web iOS Android Next Steps We’d be happy to gi…" at bounding box center [393, 261] width 749 height 772
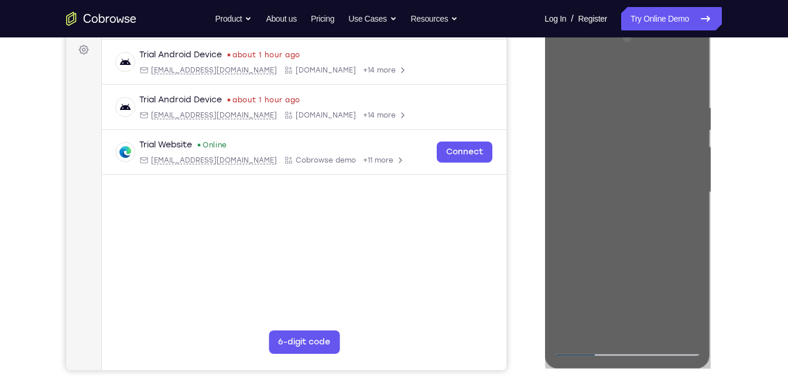
scroll to position [175, 0]
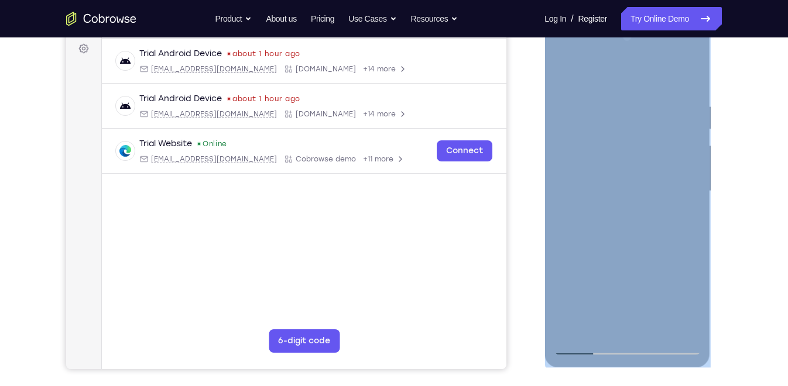
click at [676, 248] on div at bounding box center [627, 192] width 148 height 328
click at [693, 171] on div at bounding box center [627, 192] width 148 height 328
click at [694, 175] on div at bounding box center [627, 192] width 148 height 328
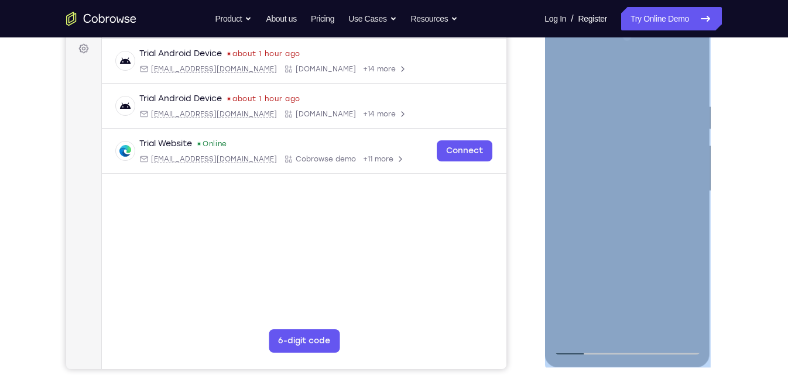
click at [696, 313] on div at bounding box center [627, 192] width 148 height 328
click at [566, 74] on div at bounding box center [627, 192] width 148 height 328
click at [571, 295] on div at bounding box center [627, 192] width 148 height 328
click at [694, 138] on div at bounding box center [627, 192] width 148 height 328
click at [696, 180] on div at bounding box center [627, 192] width 148 height 328
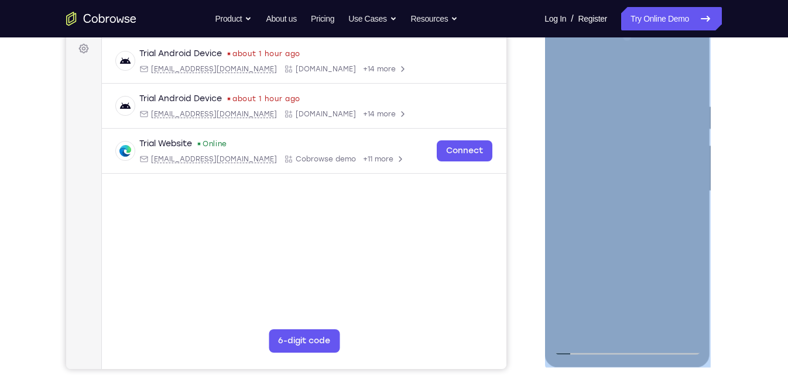
click at [563, 71] on div at bounding box center [627, 192] width 148 height 328
click at [625, 283] on div at bounding box center [627, 192] width 148 height 328
click at [693, 173] on div at bounding box center [627, 192] width 148 height 328
click at [572, 327] on div at bounding box center [627, 192] width 148 height 328
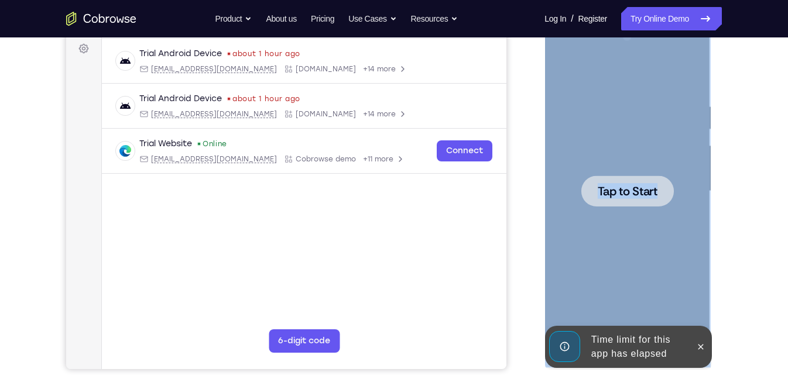
click at [612, 166] on div at bounding box center [627, 192] width 148 height 328
